Goal: Information Seeking & Learning: Learn about a topic

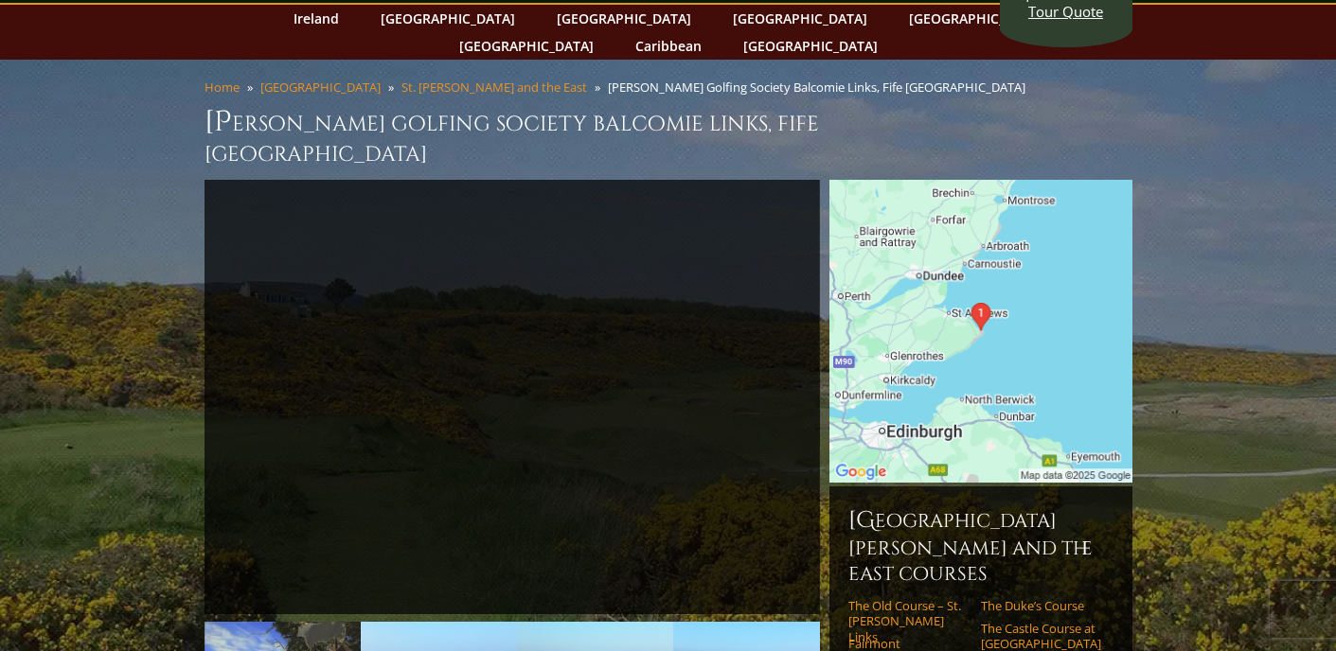
scroll to position [78, 0]
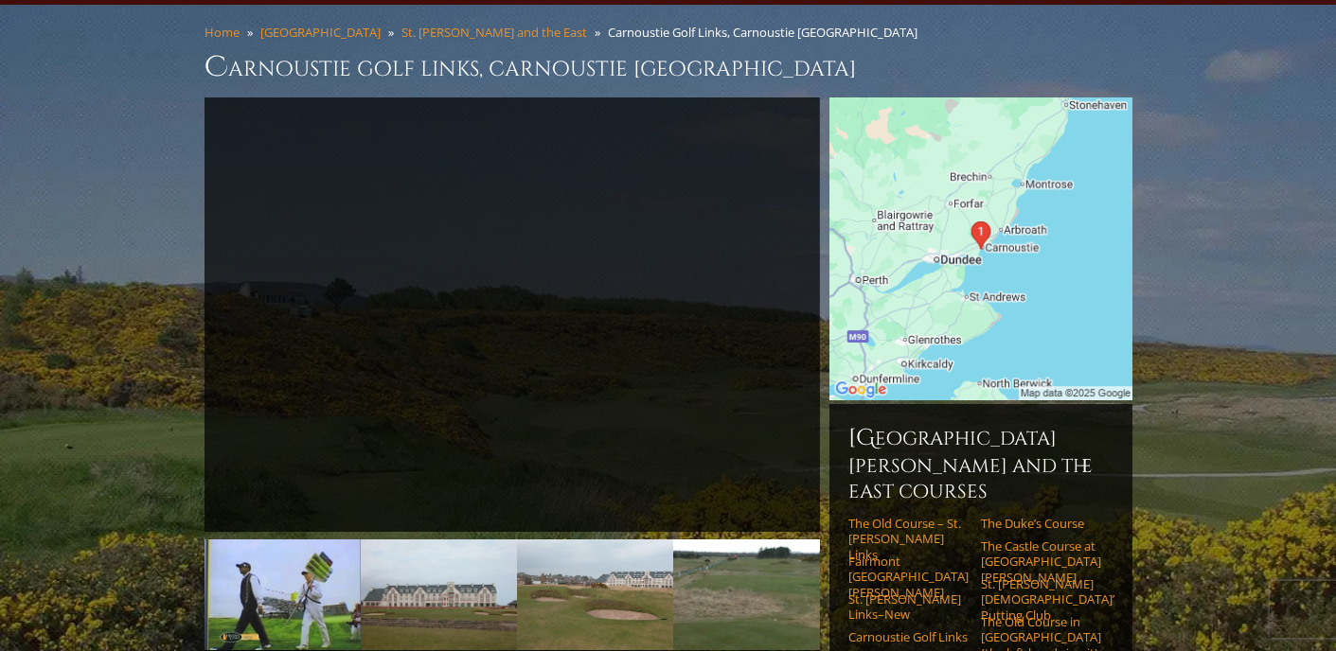
scroll to position [146, 0]
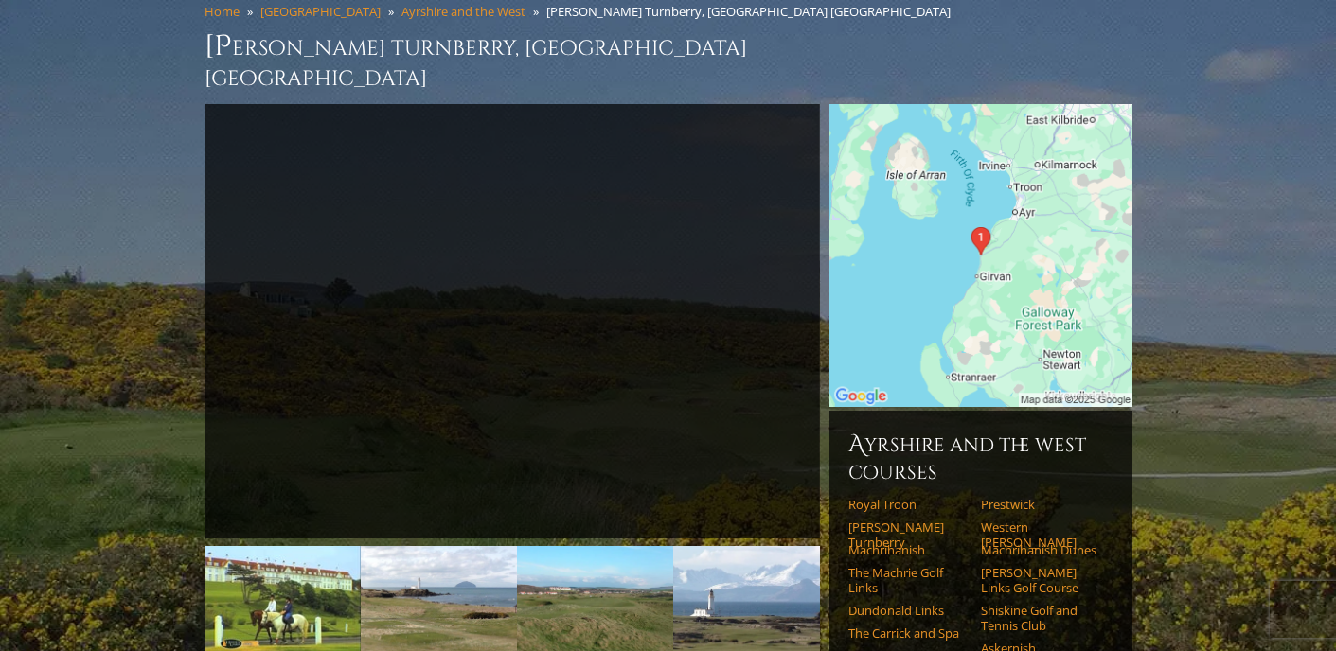
scroll to position [164, 0]
